Goal: Task Accomplishment & Management: Manage account settings

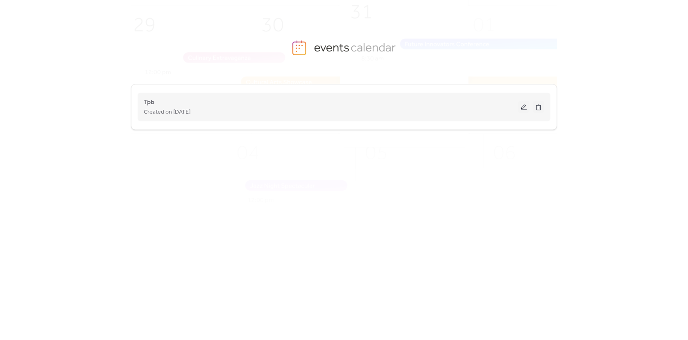
click at [520, 107] on button at bounding box center [523, 107] width 11 height 12
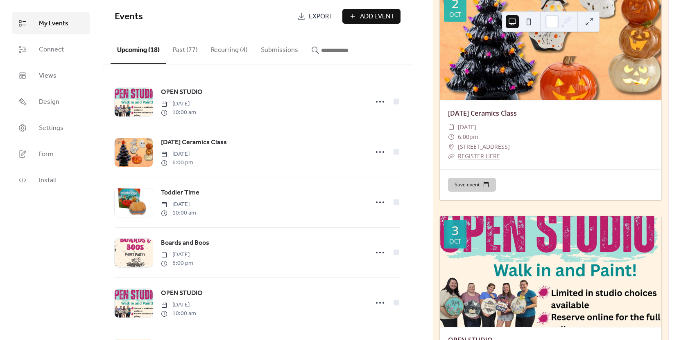
click at [235, 52] on button "Recurring (4)" at bounding box center [229, 48] width 50 height 30
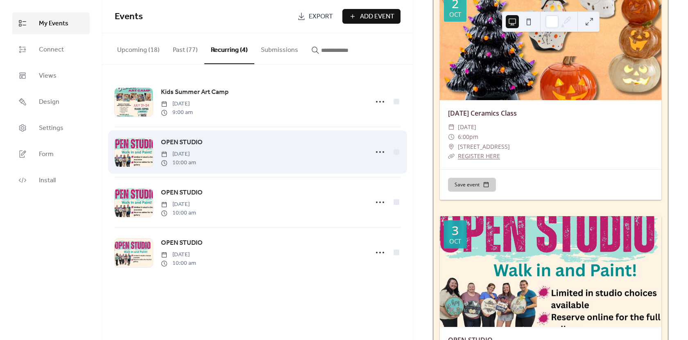
click at [254, 144] on div "OPEN STUDIO [DATE] 10:00 am" at bounding box center [262, 152] width 203 height 29
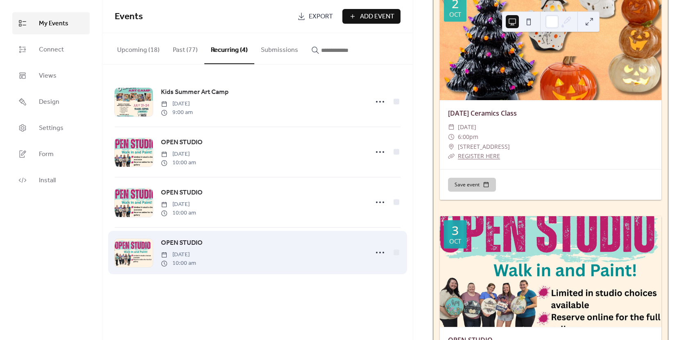
click at [282, 245] on div "OPEN STUDIO [DATE] 10:00 am" at bounding box center [262, 252] width 203 height 29
click at [140, 250] on div at bounding box center [134, 253] width 38 height 29
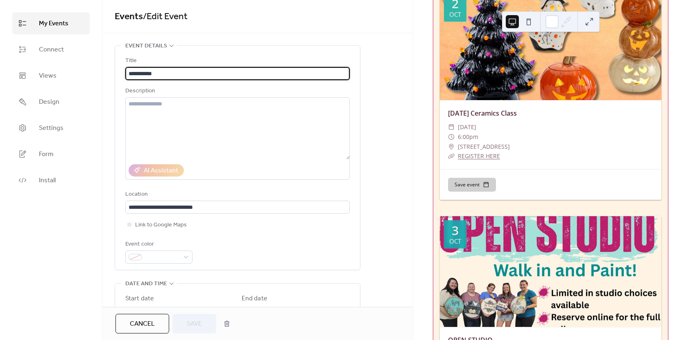
type input "**********"
